Goal: Navigation & Orientation: Find specific page/section

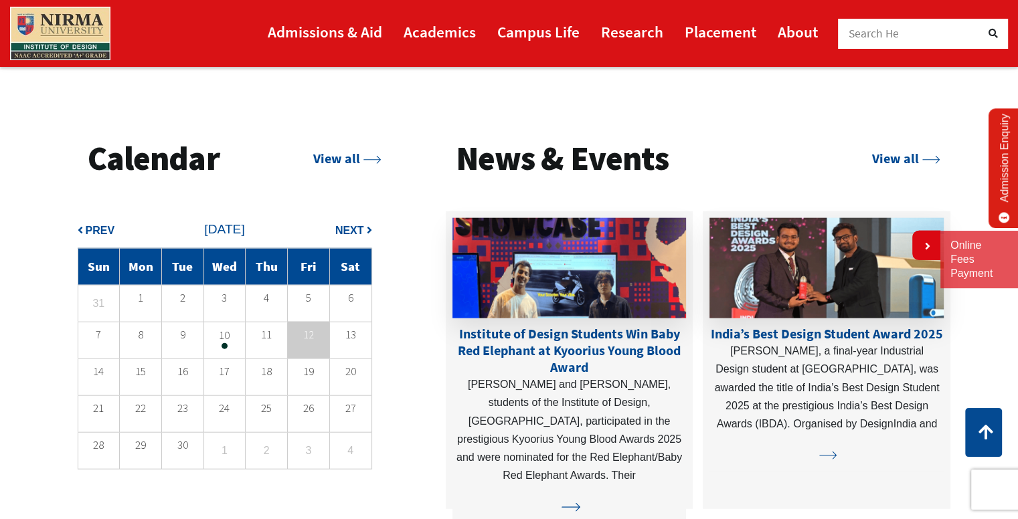
scroll to position [2877, 0]
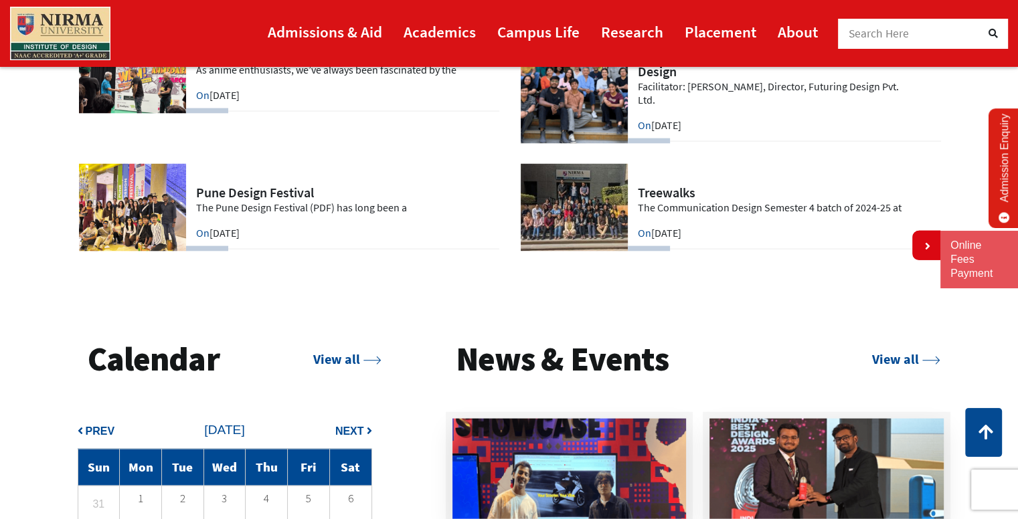
click at [171, 209] on link at bounding box center [288, 208] width 421 height 88
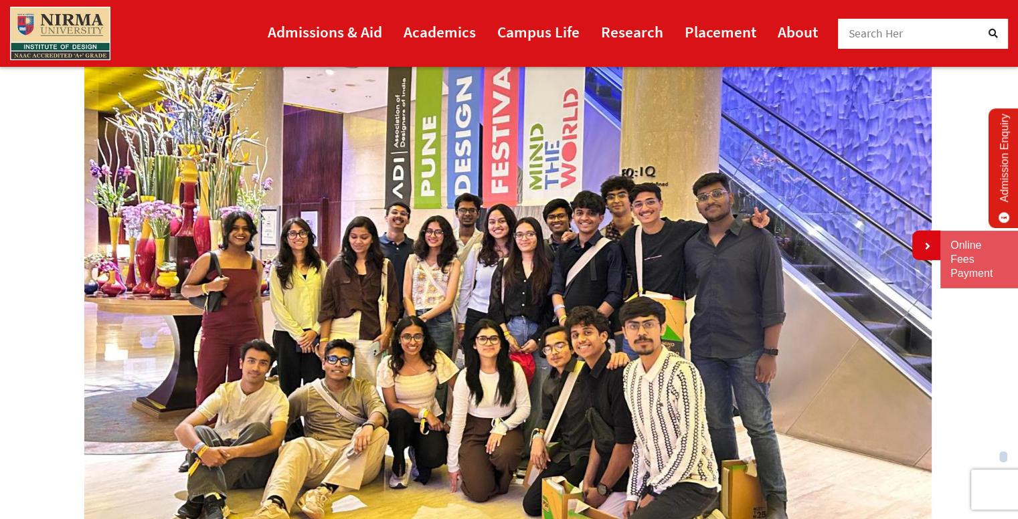
scroll to position [268, 0]
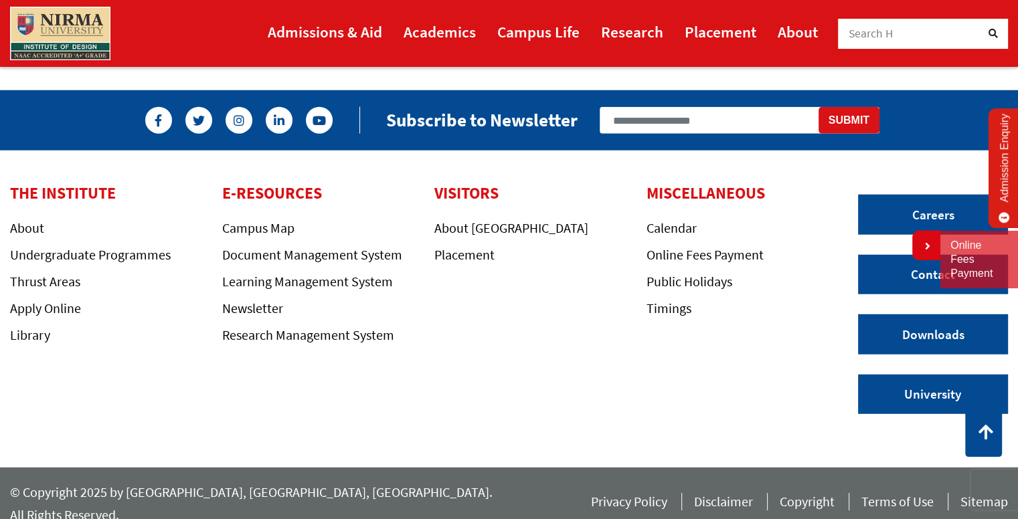
scroll to position [3555, 0]
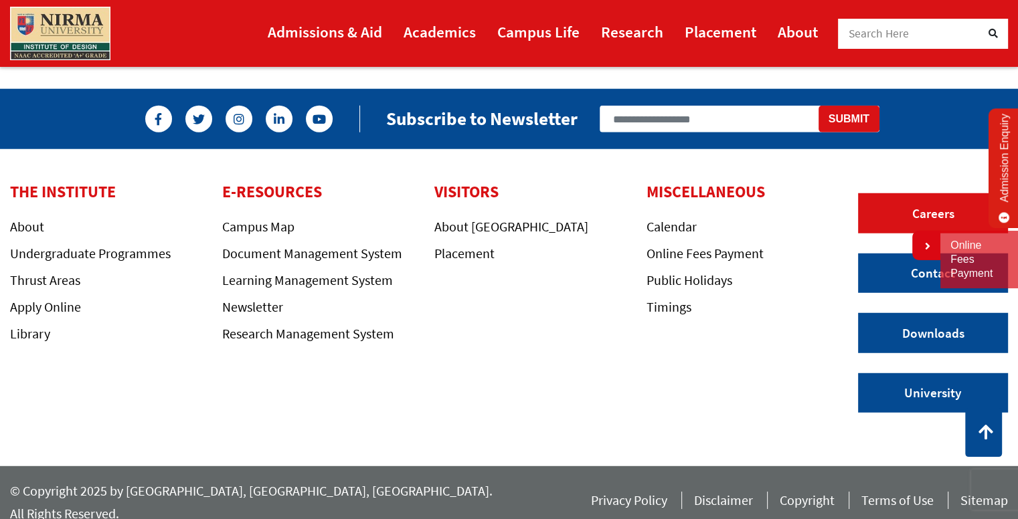
click at [921, 211] on link "Careers" at bounding box center [933, 213] width 150 height 40
